Goal: Transaction & Acquisition: Obtain resource

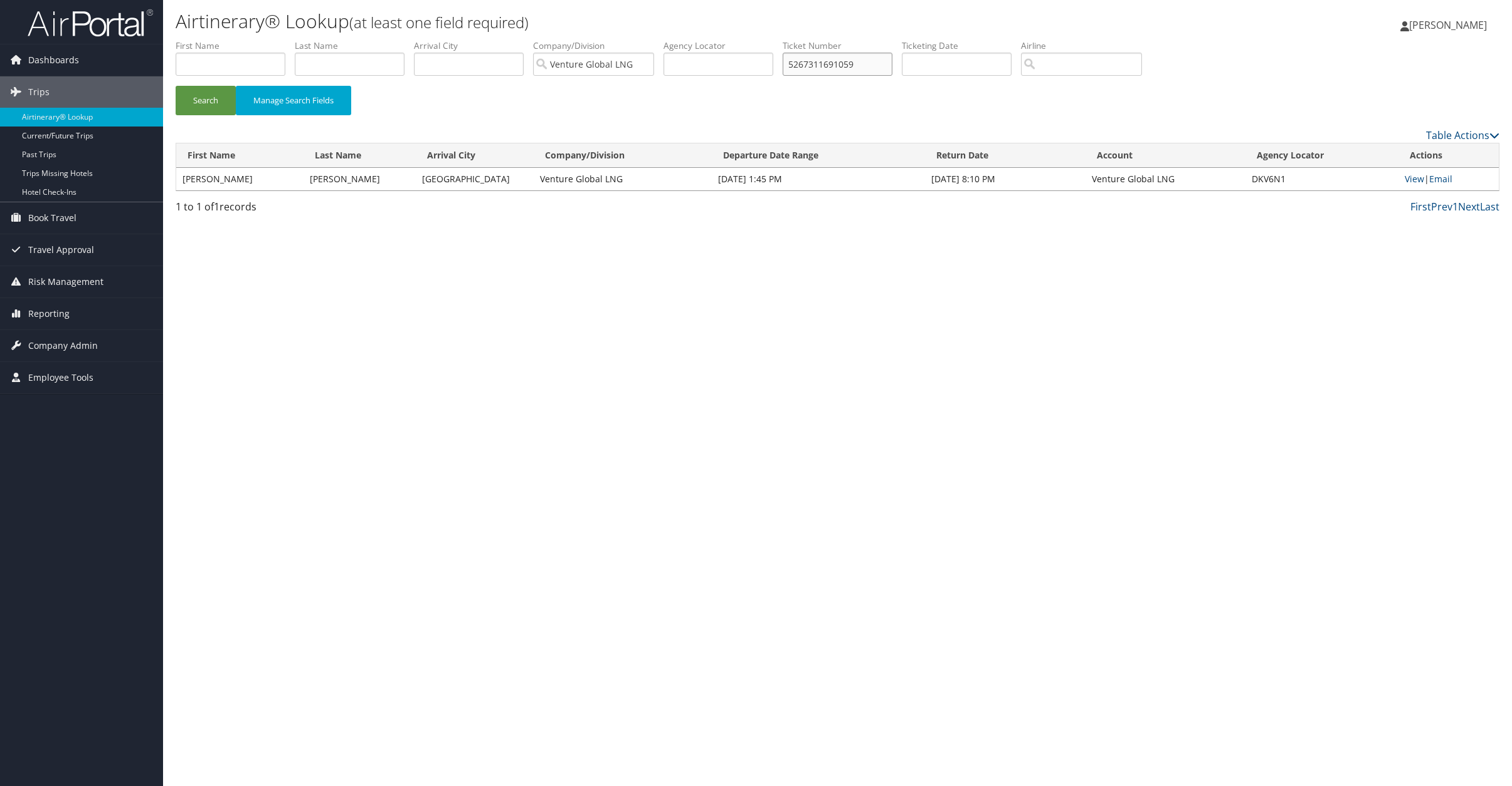
click at [812, 63] on input "5267311691059" at bounding box center [837, 64] width 110 height 23
paste input "0167310577843"
type input "0167310577843"
click at [201, 108] on button "Search" at bounding box center [206, 100] width 60 height 29
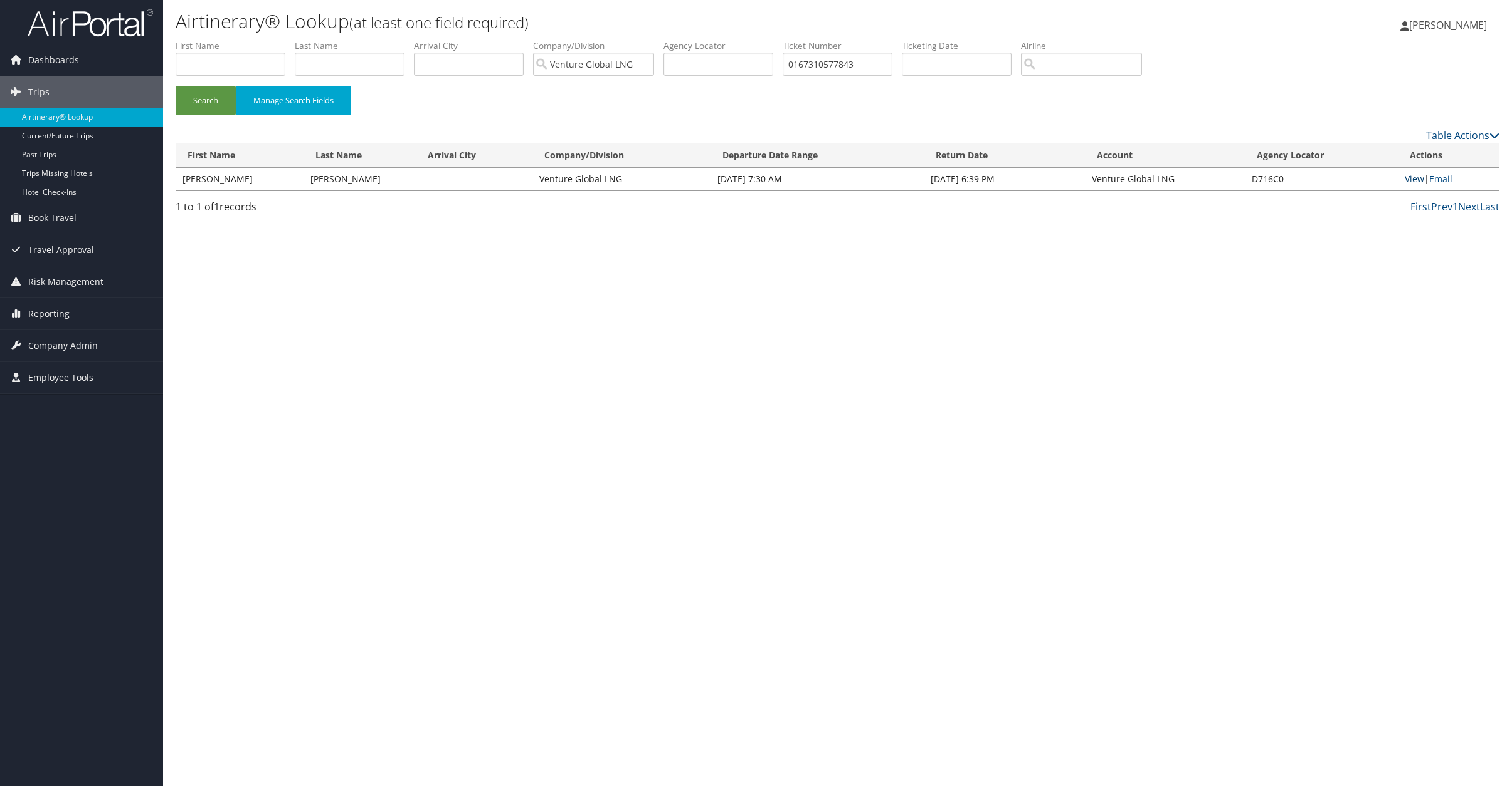
click at [1418, 176] on link "View" at bounding box center [1413, 179] width 19 height 12
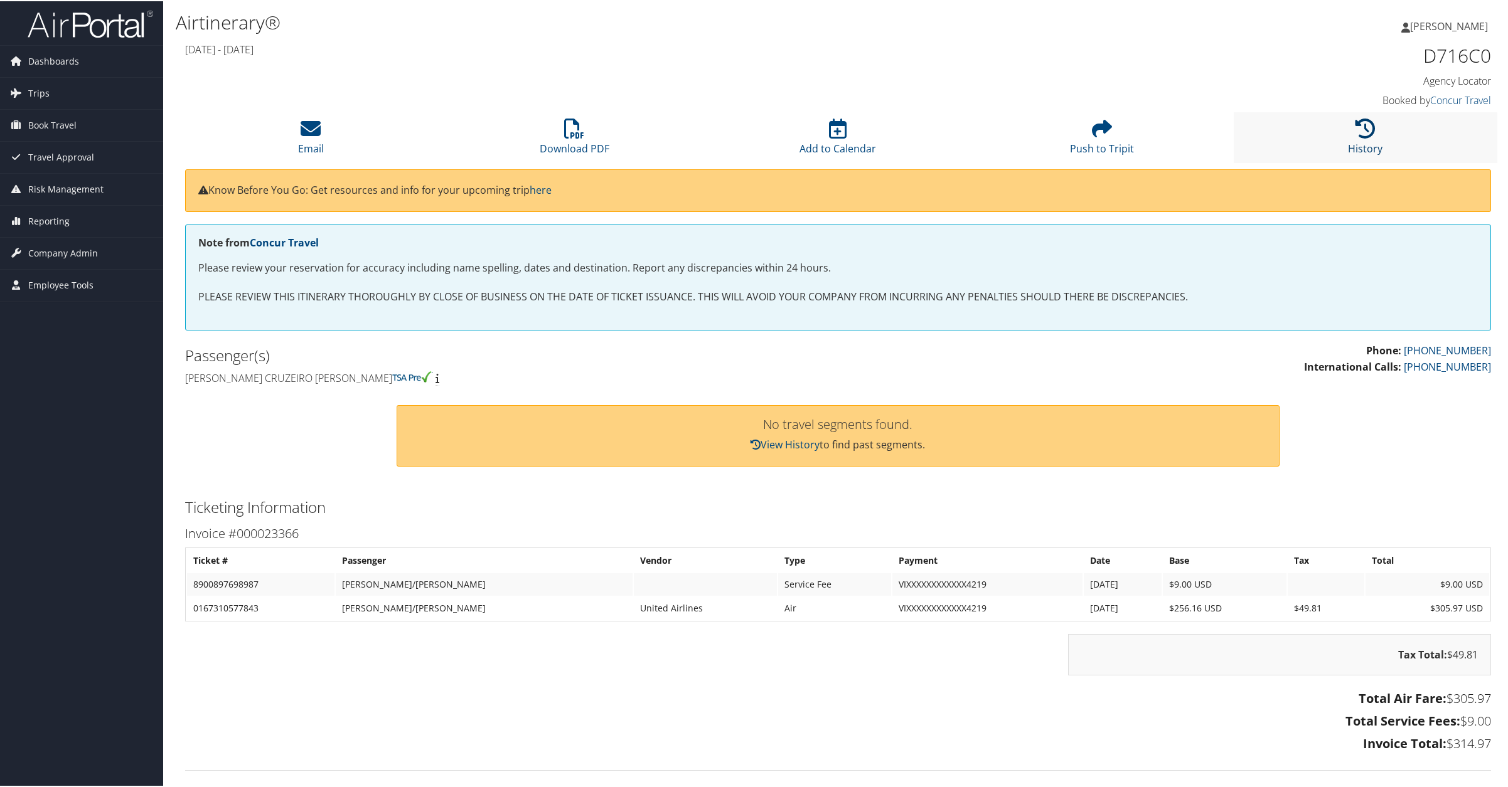
click at [1368, 129] on icon at bounding box center [1365, 127] width 20 height 20
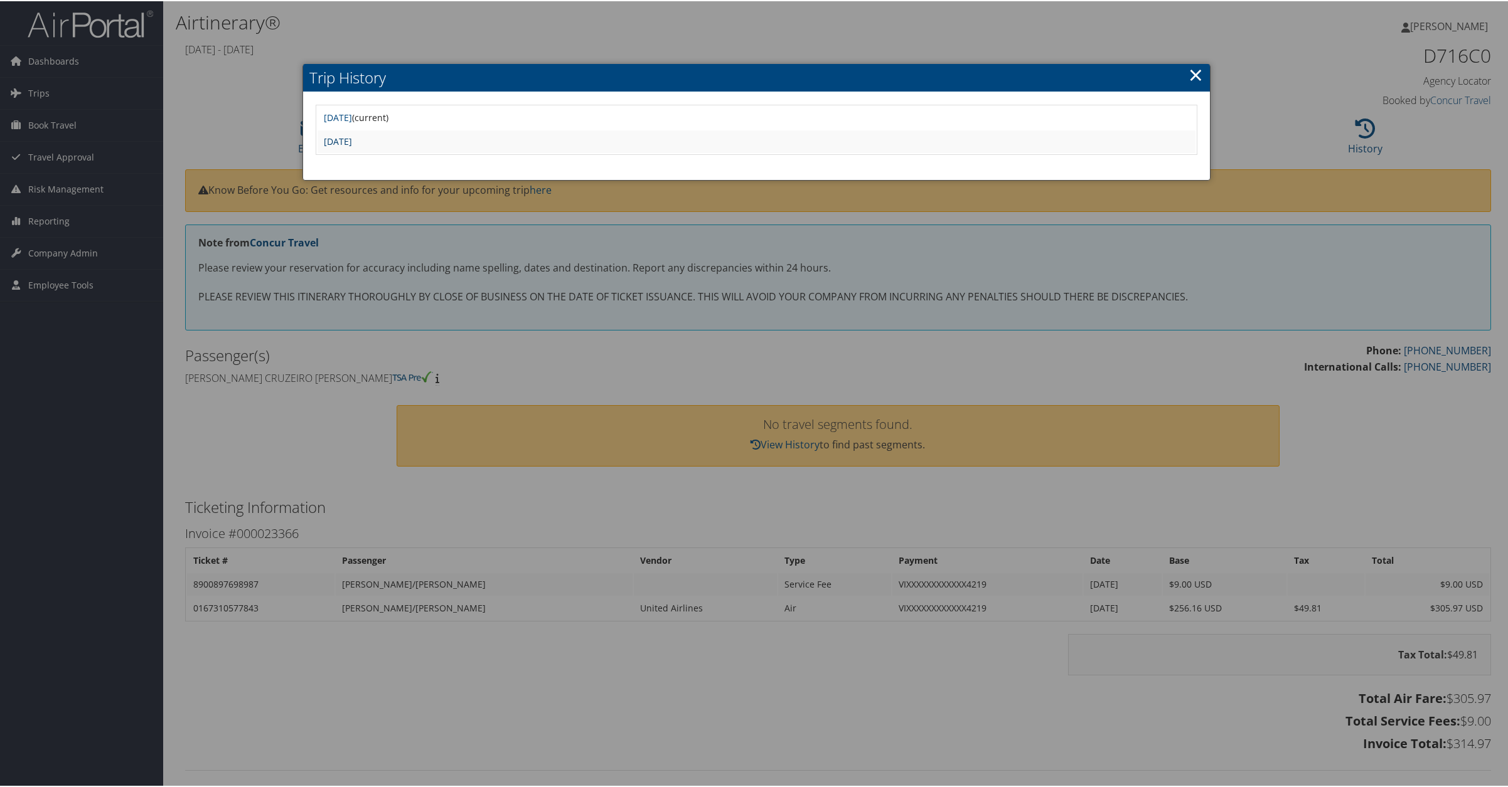
click at [352, 140] on link "Tue Aug 26 12:26:40 MDT 2025" at bounding box center [338, 140] width 28 height 12
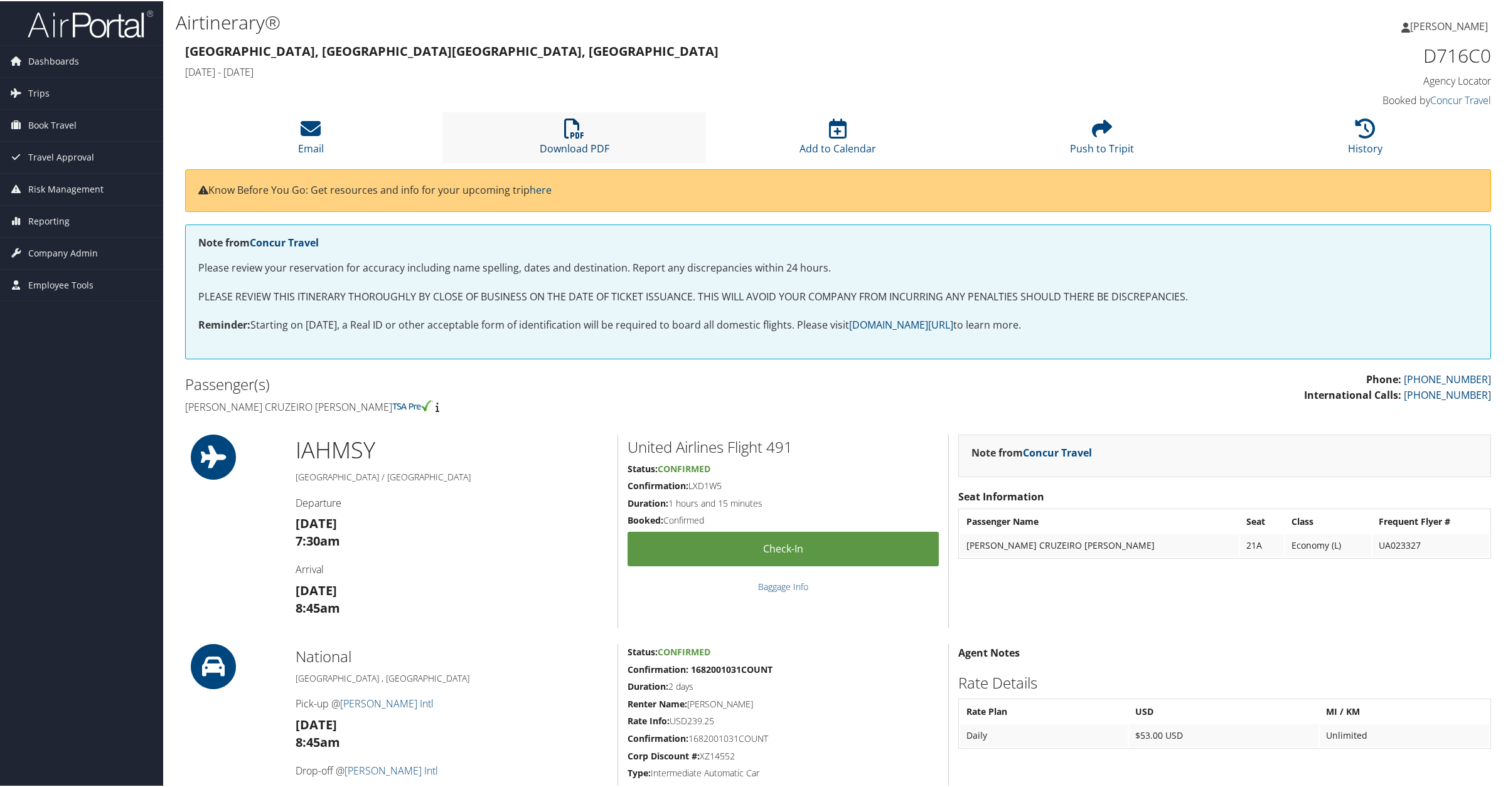
click at [568, 142] on link "Download PDF" at bounding box center [575, 139] width 70 height 30
